Goal: Task Accomplishment & Management: Complete application form

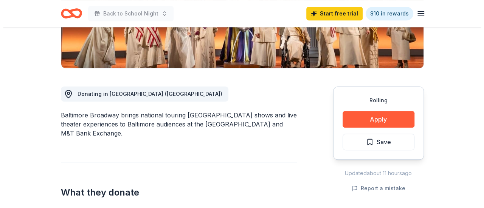
scroll to position [160, 0]
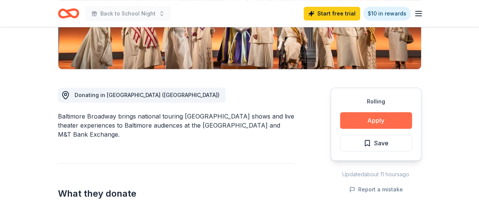
click at [383, 119] on button "Apply" at bounding box center [376, 120] width 72 height 17
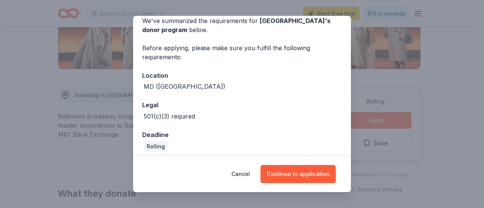
scroll to position [41, 0]
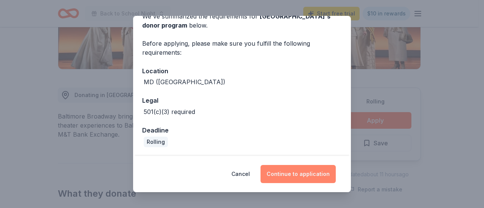
click at [321, 183] on button "Continue to application" at bounding box center [298, 174] width 75 height 18
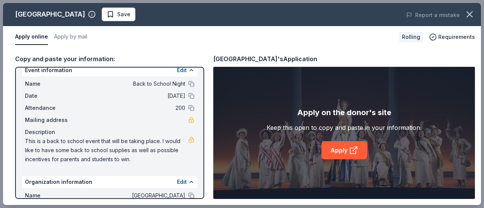
scroll to position [0, 0]
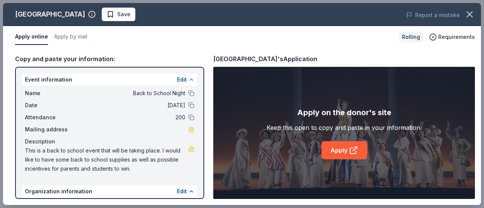
click at [188, 78] on button at bounding box center [191, 80] width 6 height 6
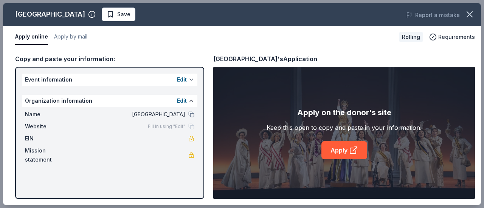
click at [183, 78] on button "Edit" at bounding box center [182, 79] width 10 height 9
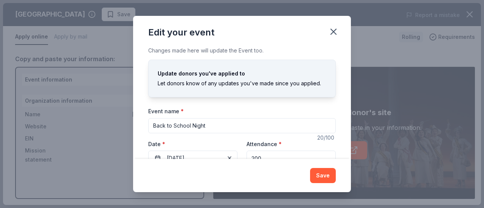
click at [225, 123] on input "Back to School Night" at bounding box center [242, 125] width 188 height 15
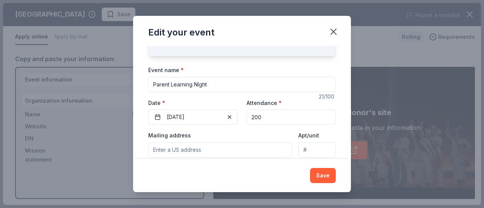
scroll to position [42, 0]
type input "Parent Learning NIght"
click at [227, 116] on span "button" at bounding box center [229, 116] width 9 height 9
click at [200, 114] on button "Pick a date" at bounding box center [192, 116] width 89 height 15
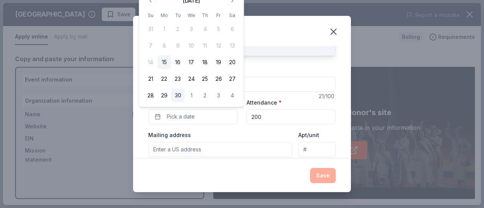
click at [181, 96] on button "30" at bounding box center [178, 96] width 14 height 14
click at [278, 117] on input "200" at bounding box center [291, 116] width 89 height 15
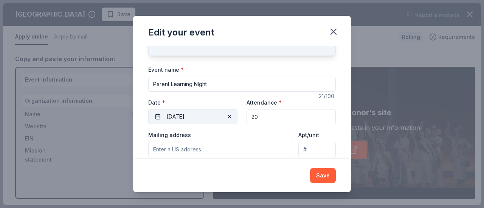
type input "2"
type input "5"
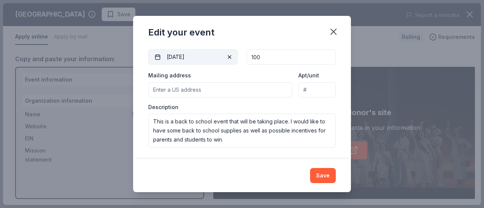
scroll to position [101, 0]
type input "100"
click at [234, 90] on input "Mailing address" at bounding box center [220, 90] width 144 height 15
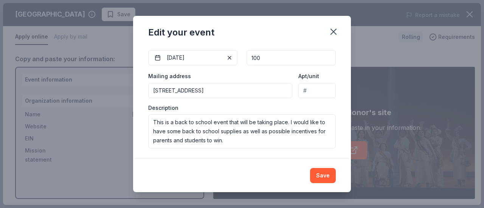
type input "[STREET_ADDRESS]"
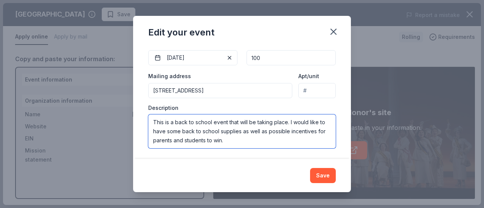
drag, startPoint x: 225, startPoint y: 140, endPoint x: 143, endPoint y: 120, distance: 84.2
click at [143, 120] on div "Changes made here will update the Event too. Update donors you've applied to Le…" at bounding box center [242, 102] width 218 height 113
click at [179, 140] on textarea "This is a parent learning event where parents can come and learn more about how…" at bounding box center [242, 132] width 188 height 34
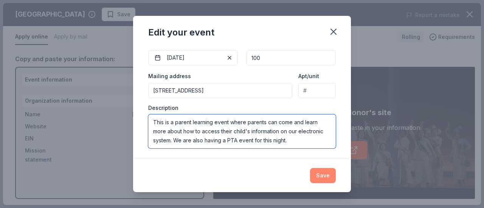
type textarea "This is a parent learning event where parents can come and learn more about how…"
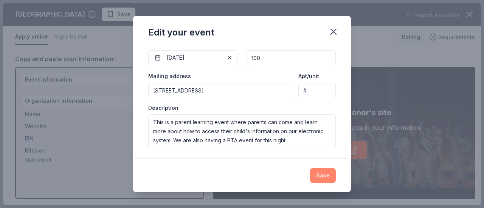
click at [318, 172] on button "Save" at bounding box center [323, 175] width 26 height 15
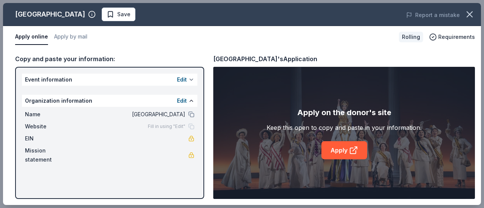
click at [191, 78] on button at bounding box center [191, 80] width 6 height 6
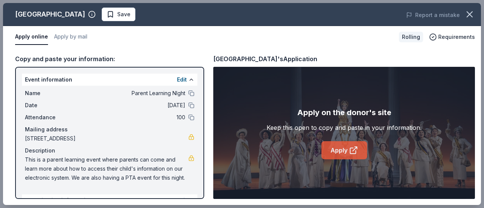
click at [349, 150] on icon at bounding box center [353, 150] width 9 height 9
